Goal: Complete application form: Complete application form

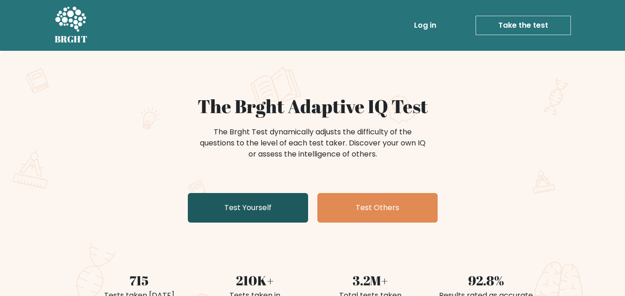
click at [235, 214] on link "Test Yourself" at bounding box center [248, 208] width 120 height 30
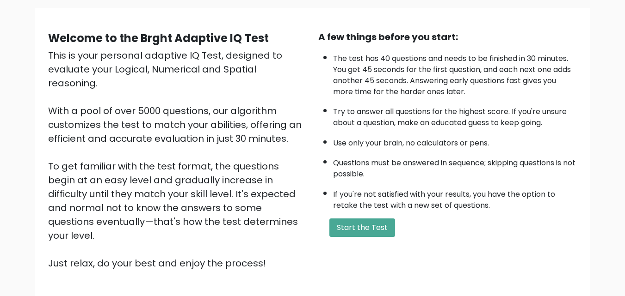
scroll to position [86, 0]
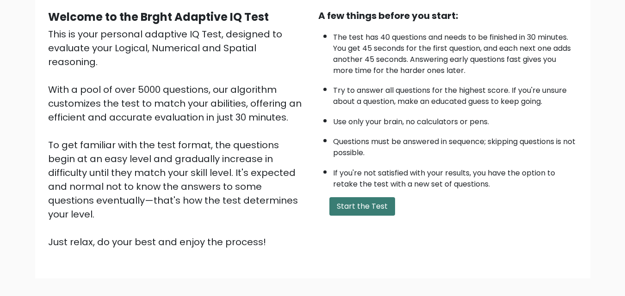
click at [347, 206] on button "Start the Test" at bounding box center [362, 206] width 66 height 18
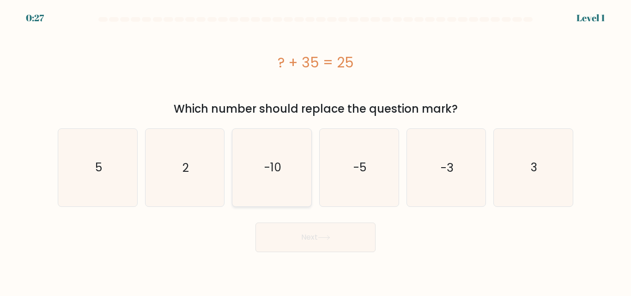
click at [284, 165] on icon "-10" at bounding box center [271, 167] width 77 height 77
click at [316, 151] on input "c. -10" at bounding box center [316, 149] width 0 height 2
radio input "true"
click at [309, 245] on button "Next" at bounding box center [316, 238] width 120 height 30
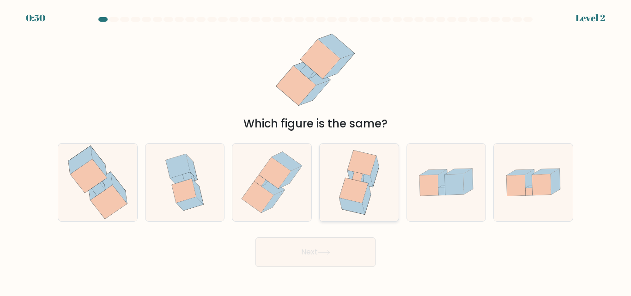
click at [372, 192] on icon at bounding box center [360, 182] width 60 height 77
click at [316, 151] on input "d." at bounding box center [316, 149] width 0 height 2
radio input "true"
click at [335, 248] on button "Next" at bounding box center [316, 253] width 120 height 30
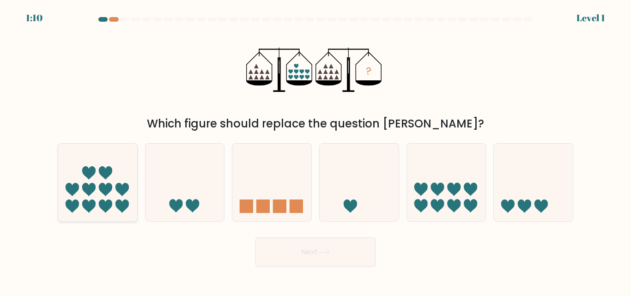
click at [135, 177] on icon at bounding box center [97, 182] width 79 height 65
click at [316, 151] on input "a." at bounding box center [316, 149] width 0 height 2
radio input "true"
click at [326, 247] on button "Next" at bounding box center [316, 253] width 120 height 30
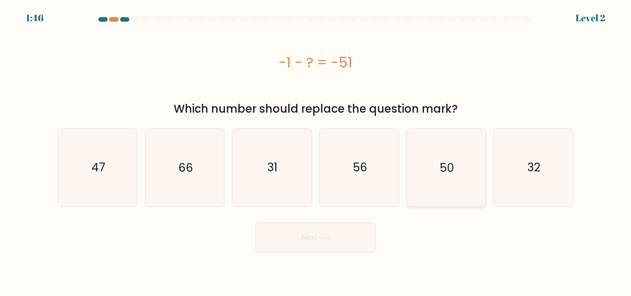
click at [451, 163] on text "50" at bounding box center [447, 167] width 14 height 16
click at [316, 151] on input "e. 50" at bounding box center [316, 149] width 0 height 2
radio input "true"
click at [326, 235] on icon at bounding box center [324, 237] width 12 height 5
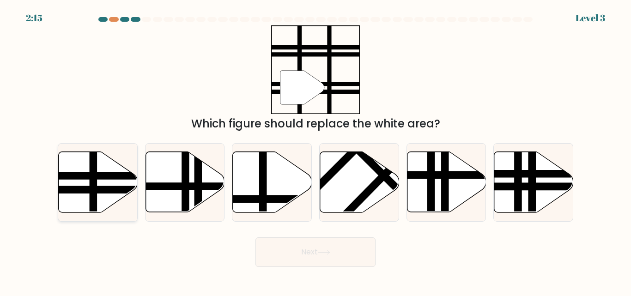
click at [88, 190] on line at bounding box center [122, 190] width 159 height 0
click at [316, 151] on input "a." at bounding box center [316, 149] width 0 height 2
radio input "true"
click at [312, 251] on button "Next" at bounding box center [316, 253] width 120 height 30
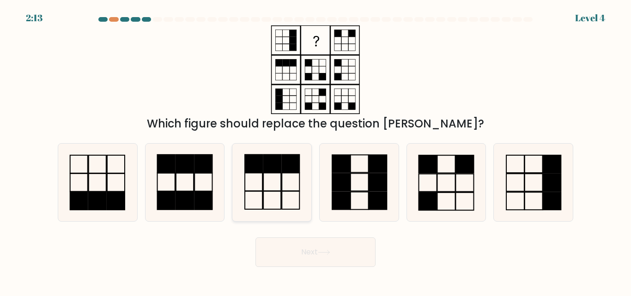
click at [275, 178] on icon at bounding box center [271, 182] width 77 height 77
click at [316, 151] on input "c." at bounding box center [316, 149] width 0 height 2
radio input "true"
click at [319, 260] on button "Next" at bounding box center [316, 253] width 120 height 30
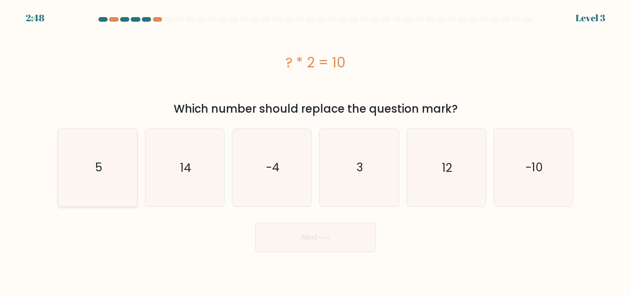
click at [96, 176] on icon "5" at bounding box center [97, 167] width 77 height 77
click at [316, 151] on input "a. 5" at bounding box center [316, 149] width 0 height 2
radio input "true"
click at [296, 243] on button "Next" at bounding box center [316, 238] width 120 height 30
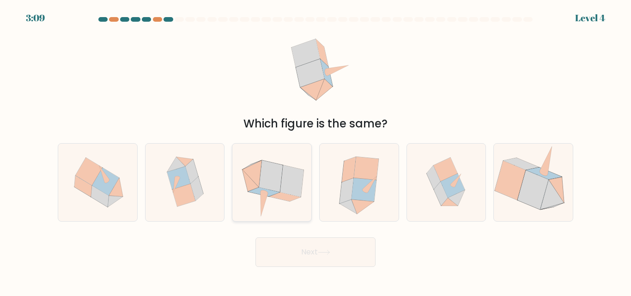
click at [288, 196] on icon at bounding box center [285, 196] width 31 height 9
click at [316, 151] on input "c." at bounding box center [316, 149] width 0 height 2
radio input "true"
click at [306, 253] on button "Next" at bounding box center [316, 253] width 120 height 30
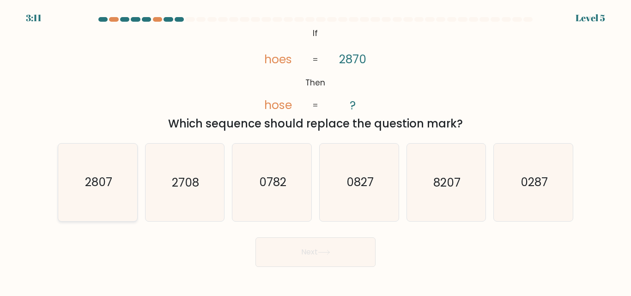
click at [98, 194] on icon "2807" at bounding box center [97, 182] width 77 height 77
click at [316, 151] on input "a. 2807" at bounding box center [316, 149] width 0 height 2
radio input "true"
click at [313, 252] on button "Next" at bounding box center [316, 253] width 120 height 30
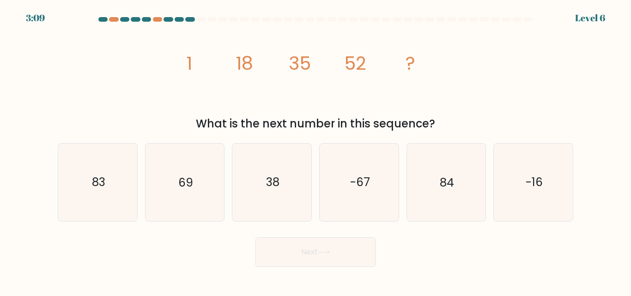
click at [313, 252] on button "Next" at bounding box center [316, 253] width 120 height 30
click at [176, 185] on icon "69" at bounding box center [184, 182] width 77 height 77
click at [316, 151] on input "b. 69" at bounding box center [316, 149] width 0 height 2
radio input "true"
click at [343, 254] on button "Next" at bounding box center [316, 253] width 120 height 30
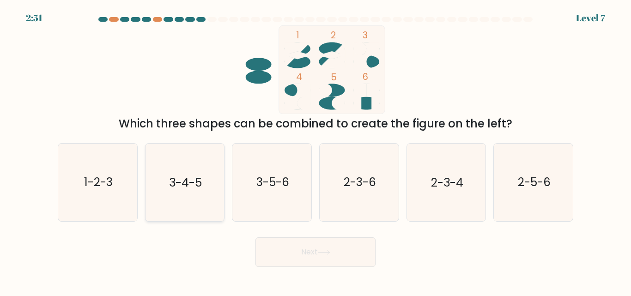
click at [180, 184] on text "3-4-5" at bounding box center [185, 183] width 33 height 16
click at [316, 151] on input "b. 3-4-5" at bounding box center [316, 149] width 0 height 2
radio input "true"
click at [321, 251] on icon at bounding box center [324, 252] width 12 height 5
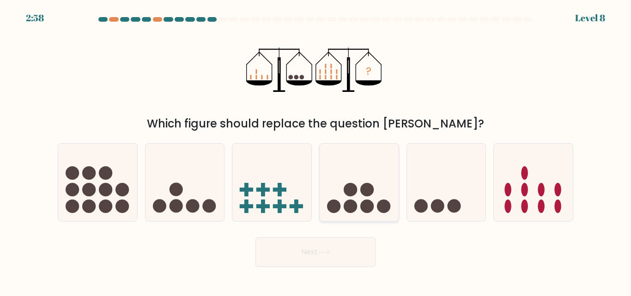
click at [361, 190] on circle at bounding box center [367, 189] width 13 height 13
click at [316, 151] on input "d." at bounding box center [316, 149] width 0 height 2
radio input "true"
click at [330, 252] on icon at bounding box center [324, 252] width 12 height 5
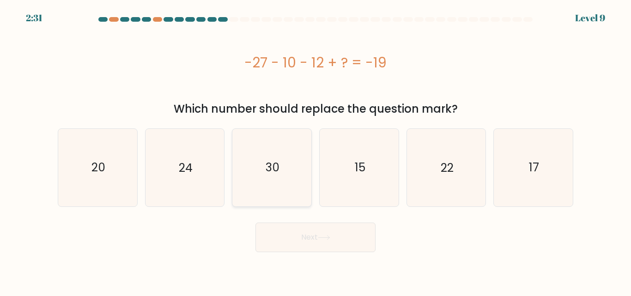
click at [265, 158] on icon "30" at bounding box center [271, 167] width 77 height 77
click at [316, 151] on input "c. 30" at bounding box center [316, 149] width 0 height 2
radio input "true"
click at [327, 243] on button "Next" at bounding box center [316, 238] width 120 height 30
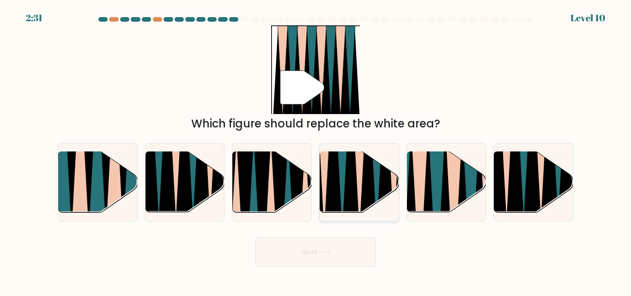
click at [334, 202] on icon at bounding box center [333, 151] width 17 height 158
click at [316, 151] on input "d." at bounding box center [316, 149] width 0 height 2
radio input "true"
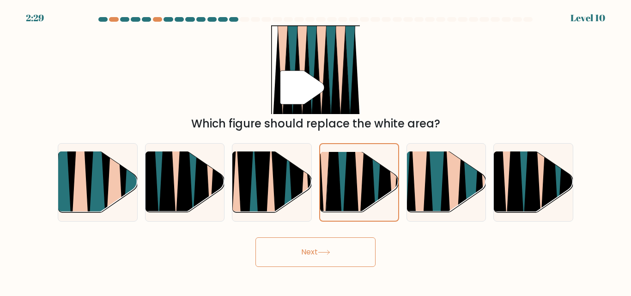
click at [303, 252] on button "Next" at bounding box center [316, 253] width 120 height 30
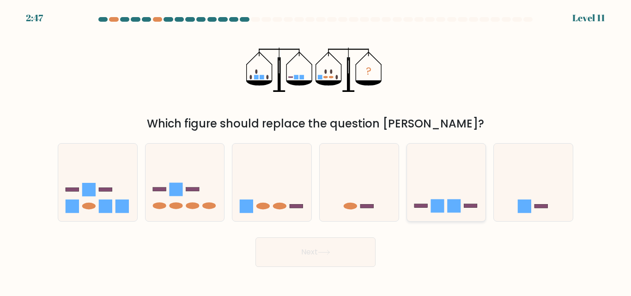
click at [439, 206] on rect at bounding box center [437, 206] width 13 height 13
click at [316, 151] on input "e." at bounding box center [316, 149] width 0 height 2
radio input "true"
click at [303, 257] on button "Next" at bounding box center [316, 253] width 120 height 30
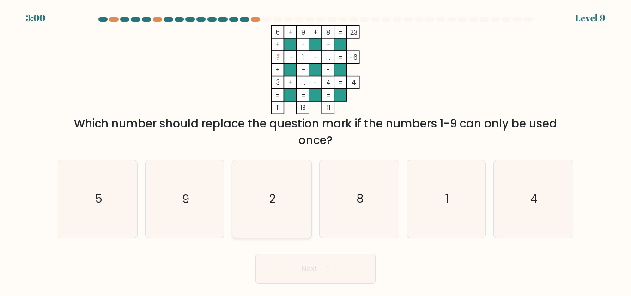
click at [270, 188] on icon "2" at bounding box center [271, 198] width 77 height 77
click at [316, 151] on input "c. 2" at bounding box center [316, 149] width 0 height 2
radio input "true"
click at [315, 272] on button "Next" at bounding box center [316, 269] width 120 height 30
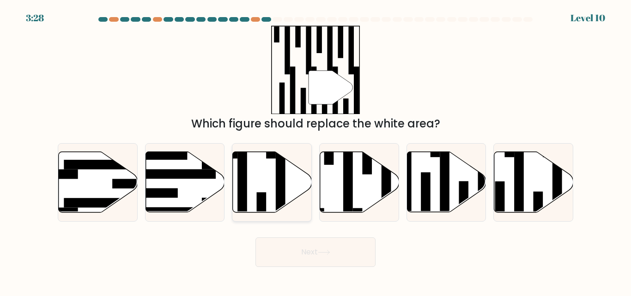
click at [268, 184] on icon at bounding box center [272, 182] width 79 height 61
click at [316, 151] on input "c." at bounding box center [316, 149] width 0 height 2
radio input "true"
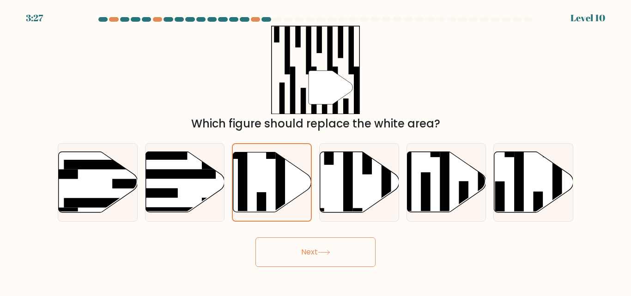
click at [300, 252] on button "Next" at bounding box center [316, 253] width 120 height 30
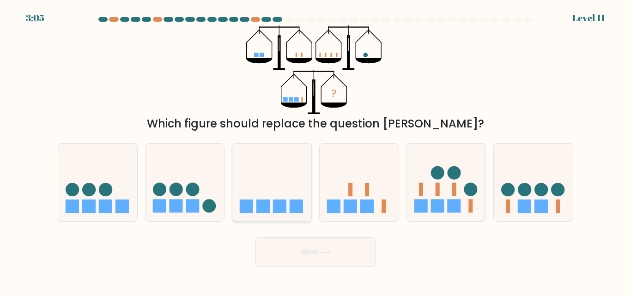
click at [282, 211] on rect at bounding box center [279, 206] width 13 height 13
click at [316, 151] on input "c." at bounding box center [316, 149] width 0 height 2
radio input "true"
click at [314, 255] on button "Next" at bounding box center [316, 253] width 120 height 30
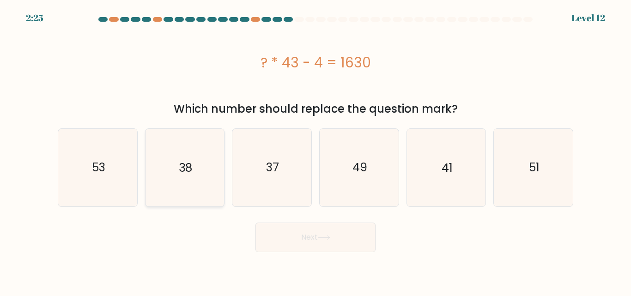
click at [208, 186] on icon "38" at bounding box center [184, 167] width 77 height 77
click at [316, 151] on input "b. 38" at bounding box center [316, 149] width 0 height 2
radio input "true"
click at [347, 238] on button "Next" at bounding box center [316, 238] width 120 height 30
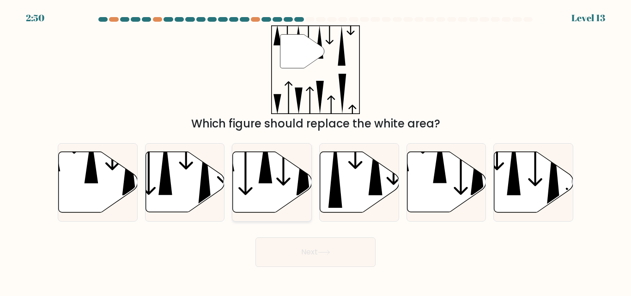
click at [293, 178] on icon at bounding box center [272, 182] width 79 height 61
click at [316, 151] on input "c." at bounding box center [316, 149] width 0 height 2
radio input "true"
click at [314, 250] on button "Next" at bounding box center [316, 253] width 120 height 30
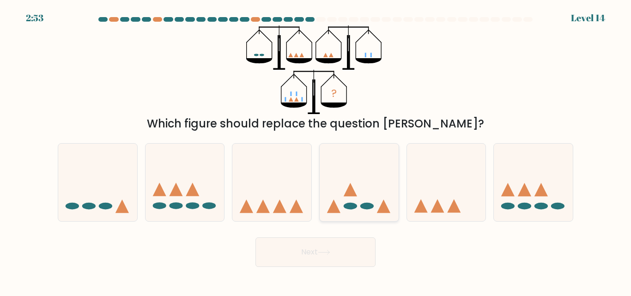
click at [357, 208] on icon at bounding box center [359, 182] width 79 height 65
click at [316, 151] on input "d." at bounding box center [316, 149] width 0 height 2
radio input "true"
click at [333, 251] on button "Next" at bounding box center [316, 253] width 120 height 30
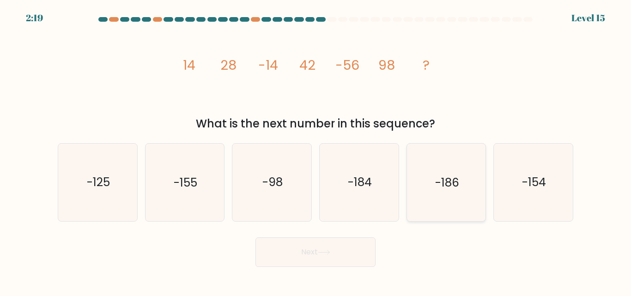
click at [469, 186] on icon "-186" at bounding box center [446, 182] width 77 height 77
click at [316, 151] on input "e. -186" at bounding box center [316, 149] width 0 height 2
radio input "true"
click at [300, 256] on button "Next" at bounding box center [316, 253] width 120 height 30
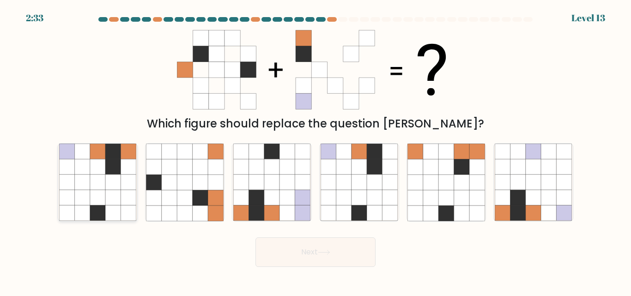
click at [80, 198] on icon at bounding box center [81, 197] width 15 height 15
click at [316, 151] on input "a." at bounding box center [316, 149] width 0 height 2
radio input "true"
click at [317, 255] on button "Next" at bounding box center [316, 253] width 120 height 30
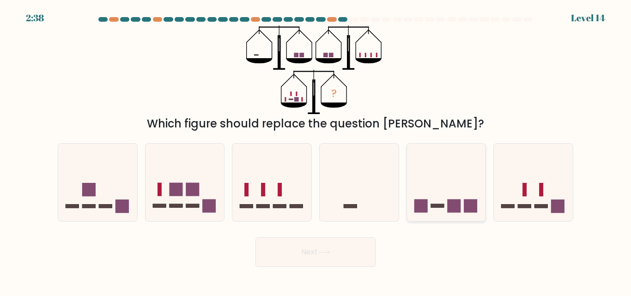
click at [457, 190] on icon at bounding box center [446, 182] width 79 height 65
click at [316, 151] on input "e." at bounding box center [316, 149] width 0 height 2
radio input "true"
click at [351, 242] on button "Next" at bounding box center [316, 253] width 120 height 30
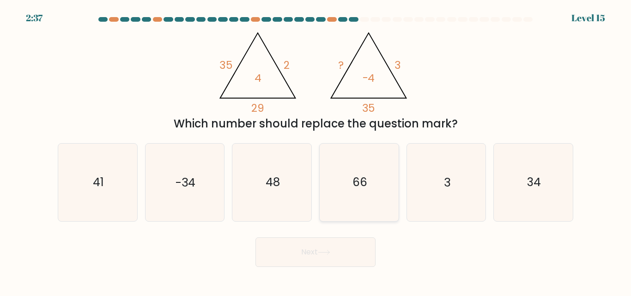
click at [373, 191] on icon "66" at bounding box center [359, 182] width 77 height 77
click at [316, 151] on input "d. 66" at bounding box center [316, 149] width 0 height 2
radio input "true"
click at [306, 253] on button "Next" at bounding box center [316, 253] width 120 height 30
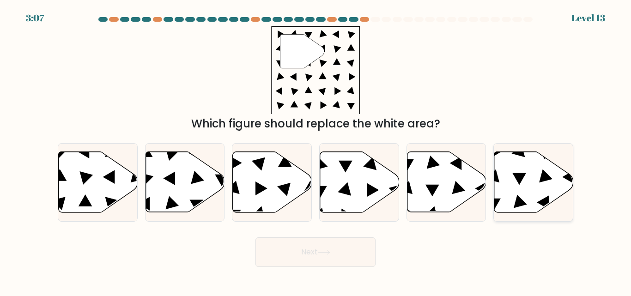
click at [505, 210] on icon at bounding box center [534, 182] width 79 height 61
click at [316, 151] on input "f." at bounding box center [316, 149] width 0 height 2
radio input "true"
click at [348, 262] on button "Next" at bounding box center [316, 253] width 120 height 30
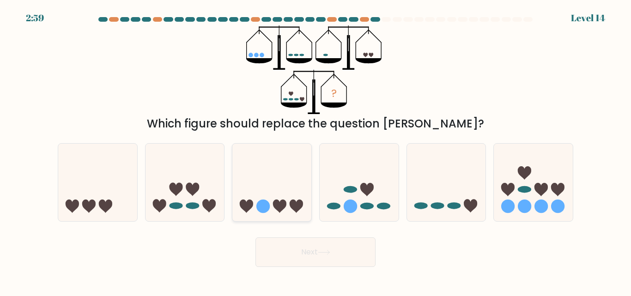
click at [268, 207] on circle at bounding box center [263, 206] width 13 height 13
click at [316, 151] on input "c." at bounding box center [316, 149] width 0 height 2
radio input "true"
click at [306, 251] on button "Next" at bounding box center [316, 253] width 120 height 30
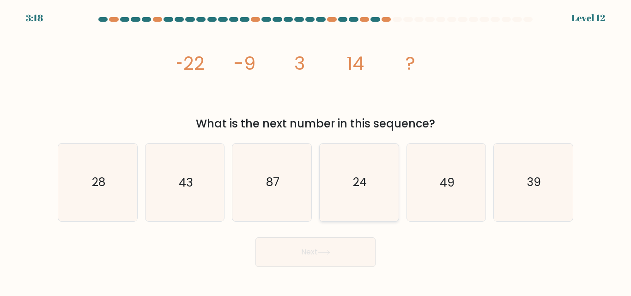
click at [379, 197] on icon "24" at bounding box center [359, 182] width 77 height 77
click at [316, 151] on input "d. 24" at bounding box center [316, 149] width 0 height 2
radio input "true"
click at [328, 253] on icon at bounding box center [324, 252] width 12 height 5
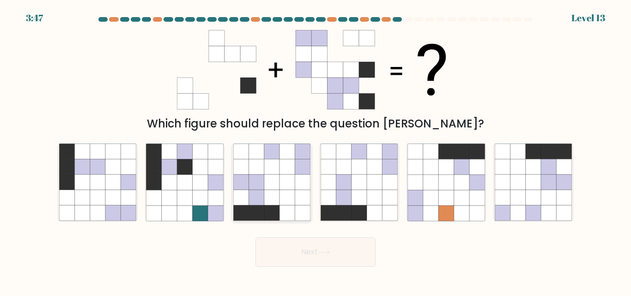
click at [234, 188] on icon at bounding box center [240, 182] width 15 height 15
click at [316, 151] on input "c." at bounding box center [316, 149] width 0 height 2
radio input "true"
click at [330, 241] on button "Next" at bounding box center [316, 253] width 120 height 30
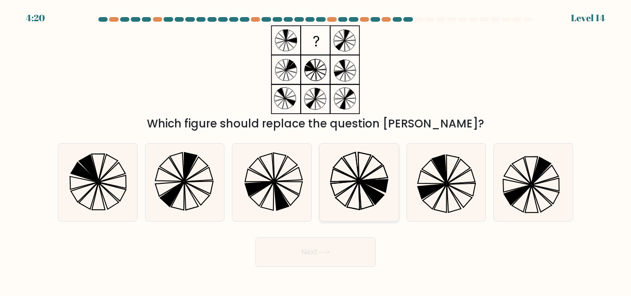
click at [373, 182] on icon at bounding box center [374, 186] width 28 height 12
click at [316, 151] on input "d." at bounding box center [316, 149] width 0 height 2
radio input "true"
click at [359, 242] on button "Next" at bounding box center [316, 253] width 120 height 30
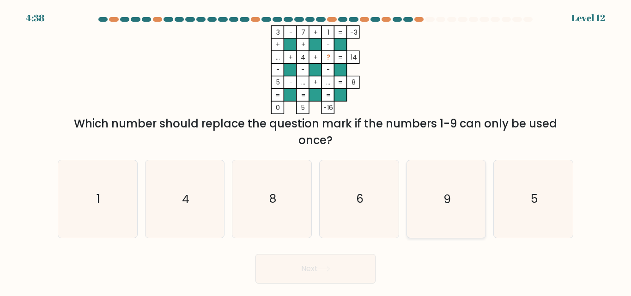
click at [439, 200] on icon "9" at bounding box center [446, 198] width 77 height 77
click at [316, 151] on input "e. 9" at bounding box center [316, 149] width 0 height 2
radio input "true"
click at [352, 262] on button "Next" at bounding box center [316, 269] width 120 height 30
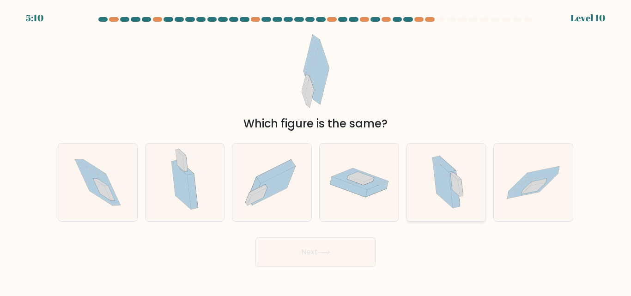
click at [449, 192] on icon at bounding box center [443, 184] width 20 height 50
click at [316, 151] on input "e." at bounding box center [316, 149] width 0 height 2
radio input "true"
click at [339, 251] on button "Next" at bounding box center [316, 253] width 120 height 30
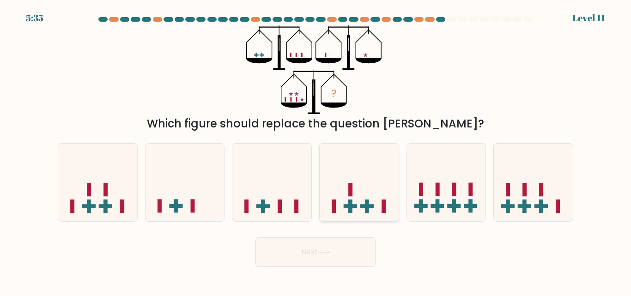
click at [358, 211] on icon at bounding box center [359, 182] width 79 height 65
click at [316, 151] on input "d." at bounding box center [316, 149] width 0 height 2
radio input "true"
click at [323, 253] on icon at bounding box center [324, 252] width 12 height 5
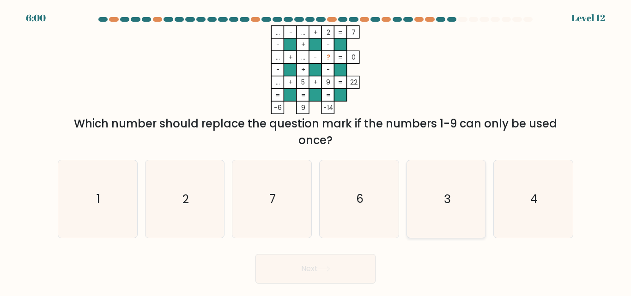
click at [424, 193] on icon "3" at bounding box center [446, 198] width 77 height 77
click at [316, 151] on input "e. 3" at bounding box center [316, 149] width 0 height 2
radio input "true"
click at [341, 264] on button "Next" at bounding box center [316, 269] width 120 height 30
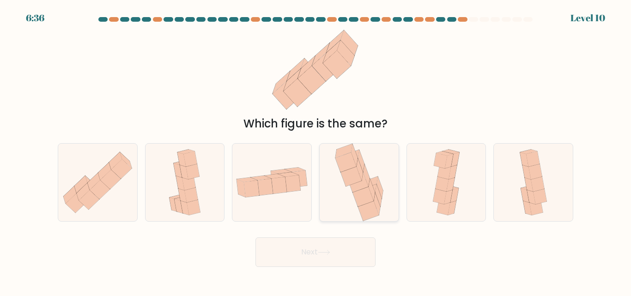
click at [368, 199] on icon at bounding box center [363, 197] width 21 height 20
click at [316, 151] on input "d." at bounding box center [316, 149] width 0 height 2
radio input "true"
click at [330, 261] on button "Next" at bounding box center [316, 253] width 120 height 30
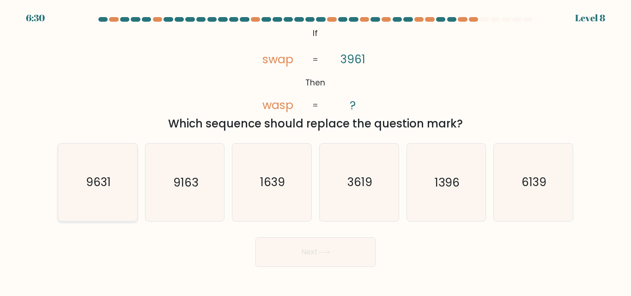
click at [110, 178] on text "9631" at bounding box center [98, 183] width 25 height 16
click at [316, 151] on input "a. 9631" at bounding box center [316, 149] width 0 height 2
radio input "true"
click at [272, 242] on button "Next" at bounding box center [316, 253] width 120 height 30
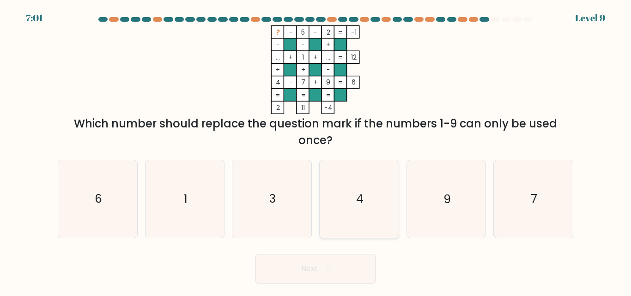
click at [355, 199] on icon "4" at bounding box center [359, 198] width 77 height 77
click at [316, 151] on input "d. 4" at bounding box center [316, 149] width 0 height 2
radio input "true"
click at [325, 269] on icon at bounding box center [324, 269] width 12 height 5
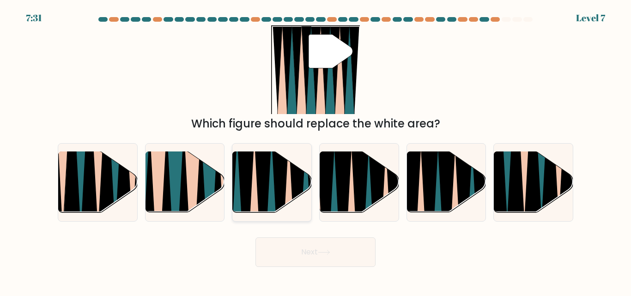
click at [268, 190] on icon at bounding box center [263, 218] width 17 height 158
click at [316, 151] on input "c." at bounding box center [316, 149] width 0 height 2
radio input "true"
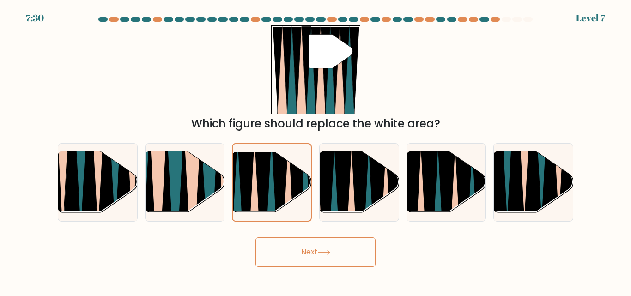
click at [316, 245] on button "Next" at bounding box center [316, 253] width 120 height 30
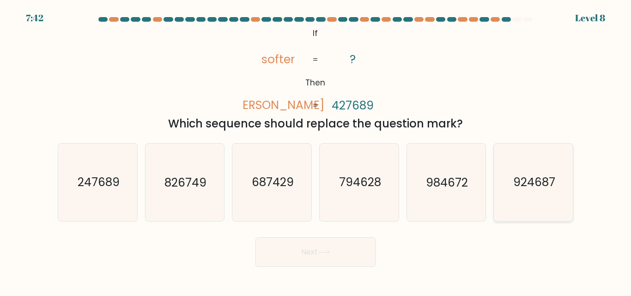
click at [501, 180] on icon "924687" at bounding box center [533, 182] width 77 height 77
click at [316, 151] on input "f. 924687" at bounding box center [316, 149] width 0 height 2
radio input "true"
click at [341, 257] on button "Next" at bounding box center [316, 253] width 120 height 30
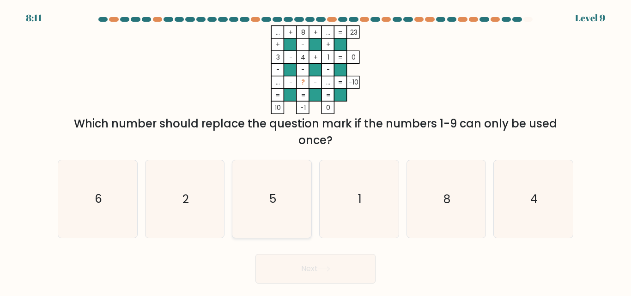
click at [285, 214] on icon "5" at bounding box center [271, 198] width 77 height 77
click at [316, 151] on input "c. 5" at bounding box center [316, 149] width 0 height 2
radio input "true"
click at [322, 264] on button "Next" at bounding box center [316, 269] width 120 height 30
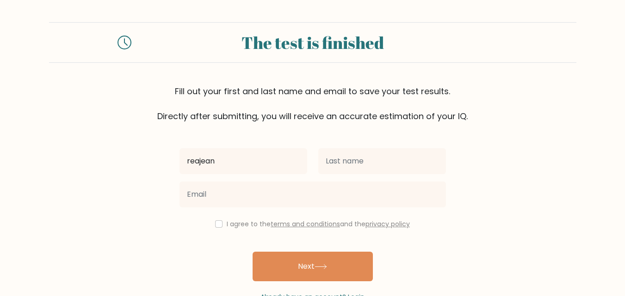
type input "REAJEAN"
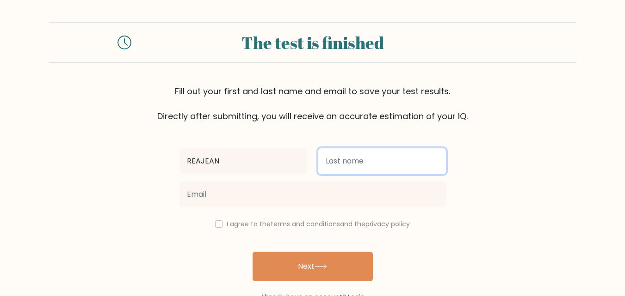
click at [342, 165] on input "text" at bounding box center [382, 161] width 128 height 26
type input "[PERSON_NAME]"
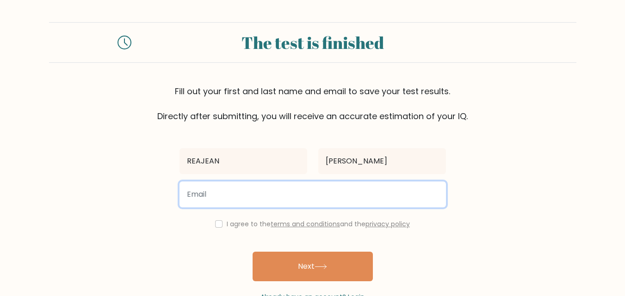
click at [320, 200] on input "email" at bounding box center [312, 195] width 266 height 26
type input "reajeanhernan33@gmail.com"
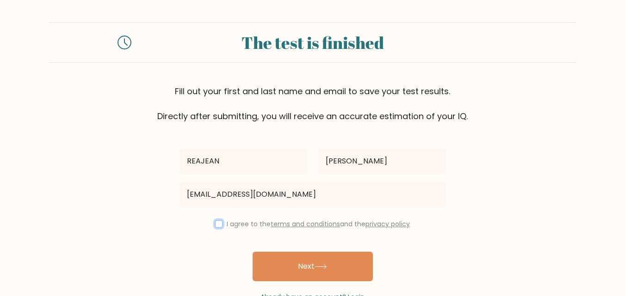
click at [215, 226] on input "checkbox" at bounding box center [218, 224] width 7 height 7
checkbox input "true"
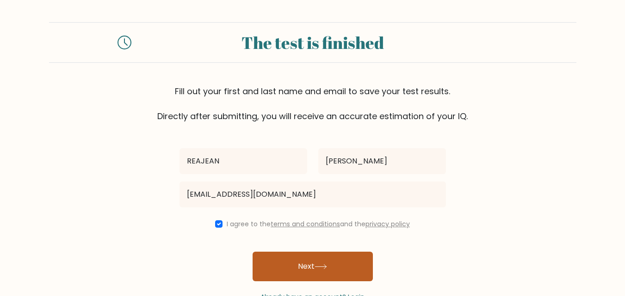
click at [305, 266] on button "Next" at bounding box center [312, 267] width 120 height 30
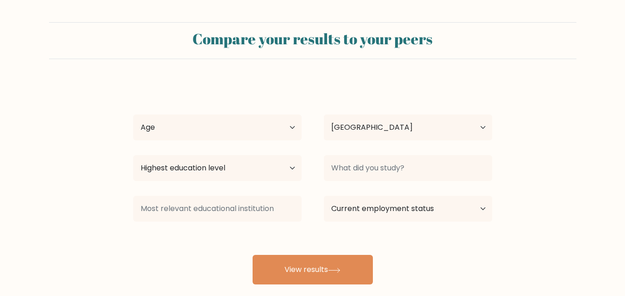
select select "PH"
click at [291, 128] on select "Age Under 18 years old 18-24 years old 25-34 years old 35-44 years old 45-54 ye…" at bounding box center [217, 128] width 168 height 26
select select "35_44"
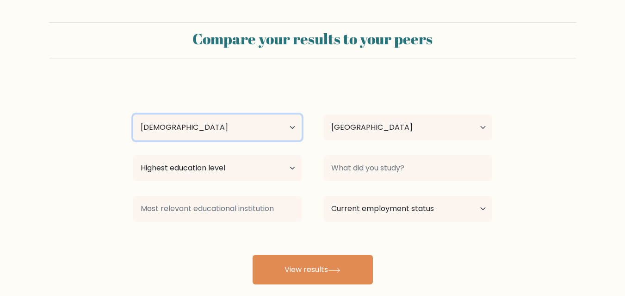
click at [133, 115] on select "Age Under 18 years old 18-24 years old 25-34 years old 35-44 years old 45-54 ye…" at bounding box center [217, 128] width 168 height 26
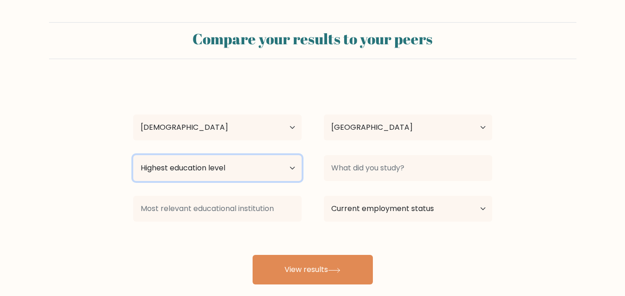
click at [289, 167] on select "Highest education level No schooling Primary Lower Secondary Upper Secondary Oc…" at bounding box center [217, 168] width 168 height 26
select select "bachelors_degree"
click at [133, 155] on select "Highest education level No schooling Primary Lower Secondary Upper Secondary Oc…" at bounding box center [217, 168] width 168 height 26
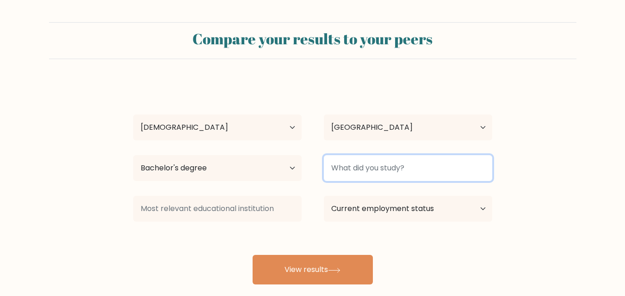
click at [407, 170] on input at bounding box center [408, 168] width 168 height 26
type input "BEED"
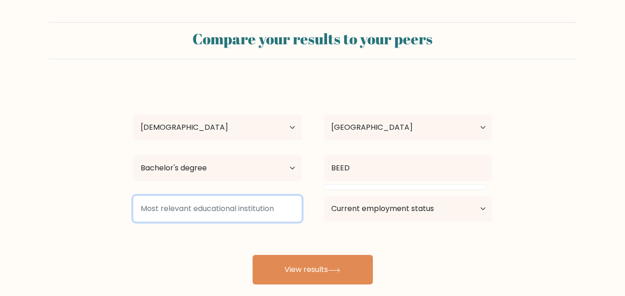
click at [255, 208] on input at bounding box center [217, 209] width 168 height 26
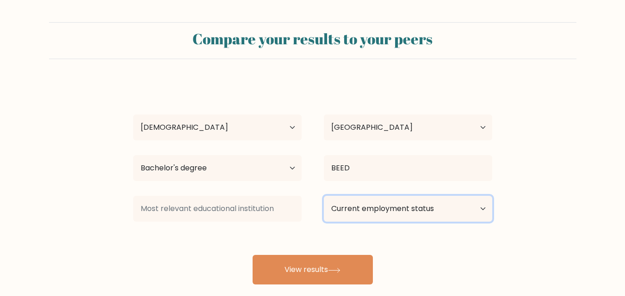
click at [348, 209] on select "Current employment status Employed Student Retired Other / prefer not to answer" at bounding box center [408, 209] width 168 height 26
select select "other"
click at [324, 196] on select "Current employment status Employed Student Retired Other / prefer not to answer" at bounding box center [408, 209] width 168 height 26
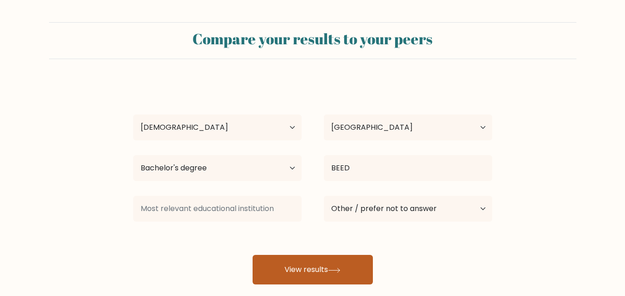
click at [338, 271] on icon at bounding box center [334, 270] width 12 height 5
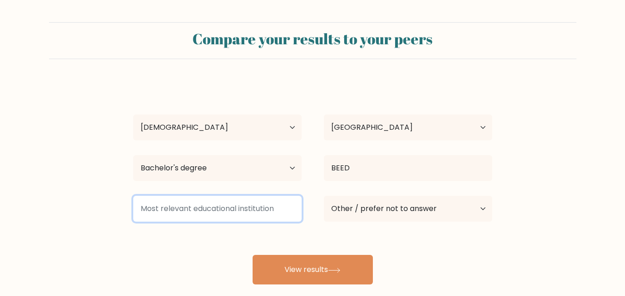
click at [252, 207] on input at bounding box center [217, 209] width 168 height 26
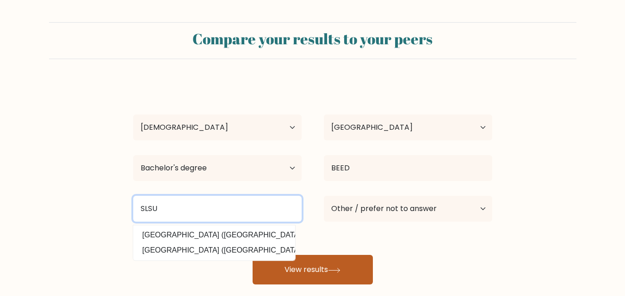
type input "SLSU"
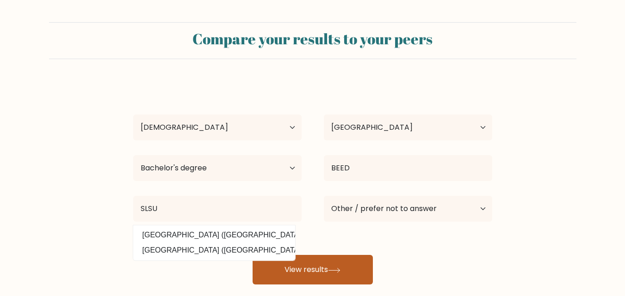
click at [324, 271] on button "View results" at bounding box center [312, 270] width 120 height 30
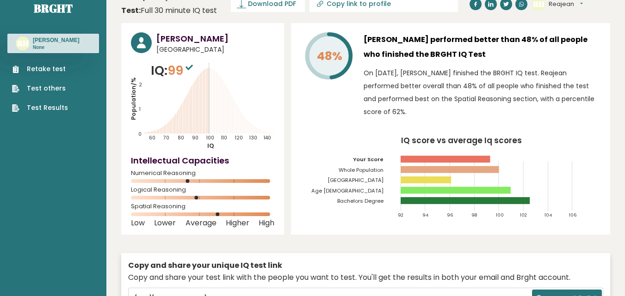
scroll to position [13, 0]
